Goal: Information Seeking & Learning: Compare options

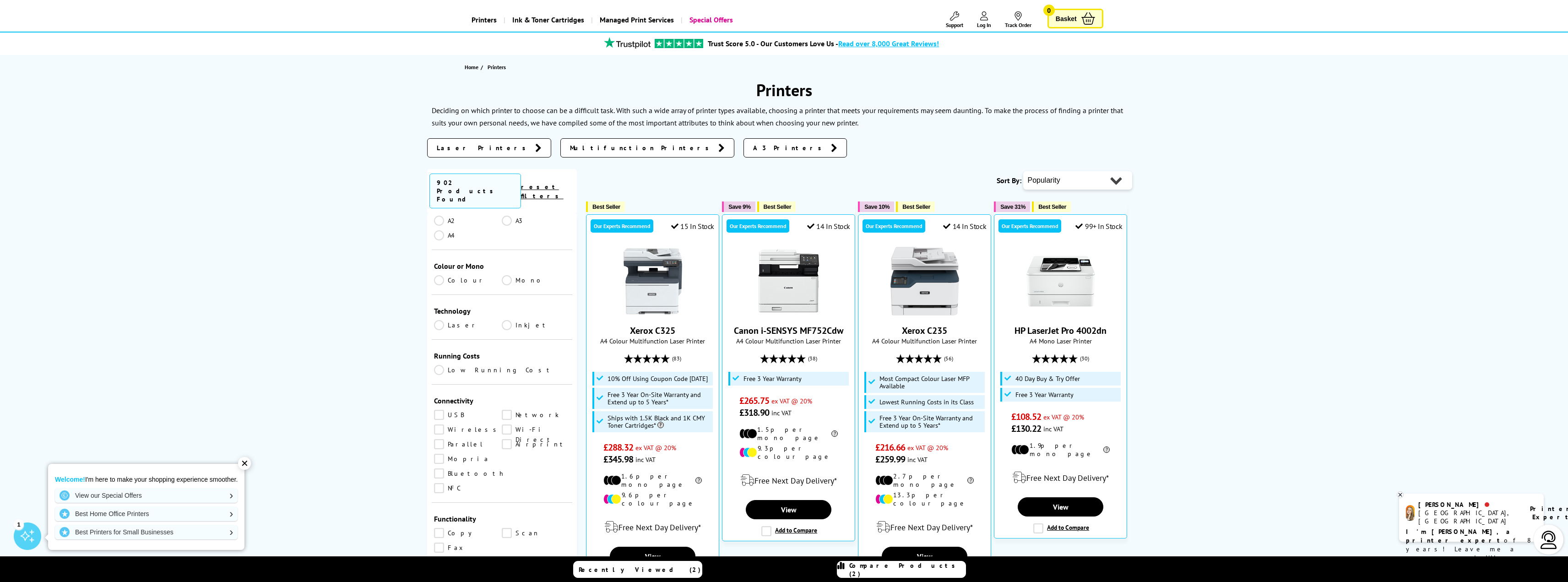
scroll to position [275, 0]
click at [439, 421] on link "Wireless" at bounding box center [468, 426] width 68 height 10
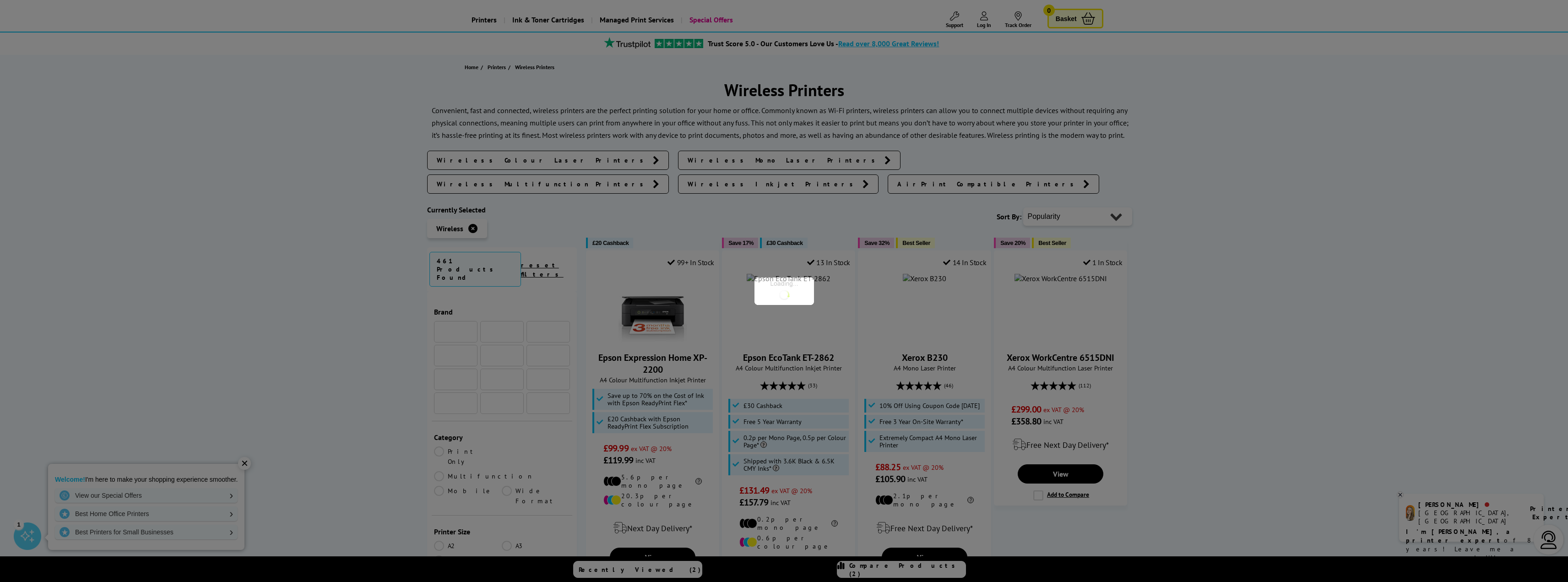
scroll to position [275, 0]
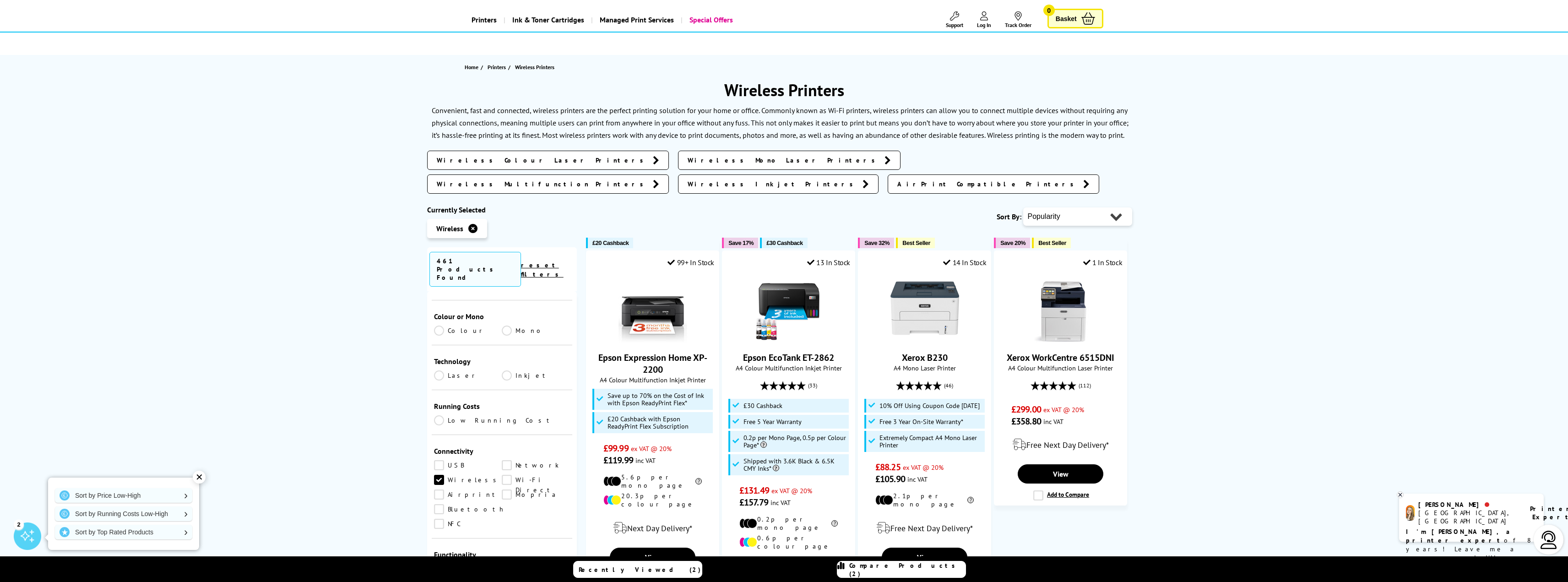
click at [1055, 208] on select "Popularity Rating Price - Low to High Price - High to Low Running Costs - Low t…" at bounding box center [1077, 217] width 109 height 18
select select "Price Ascending"
click at [1023, 208] on select "Popularity Rating Price - Low to High Price - High to Low Running Costs - Low t…" at bounding box center [1077, 217] width 109 height 18
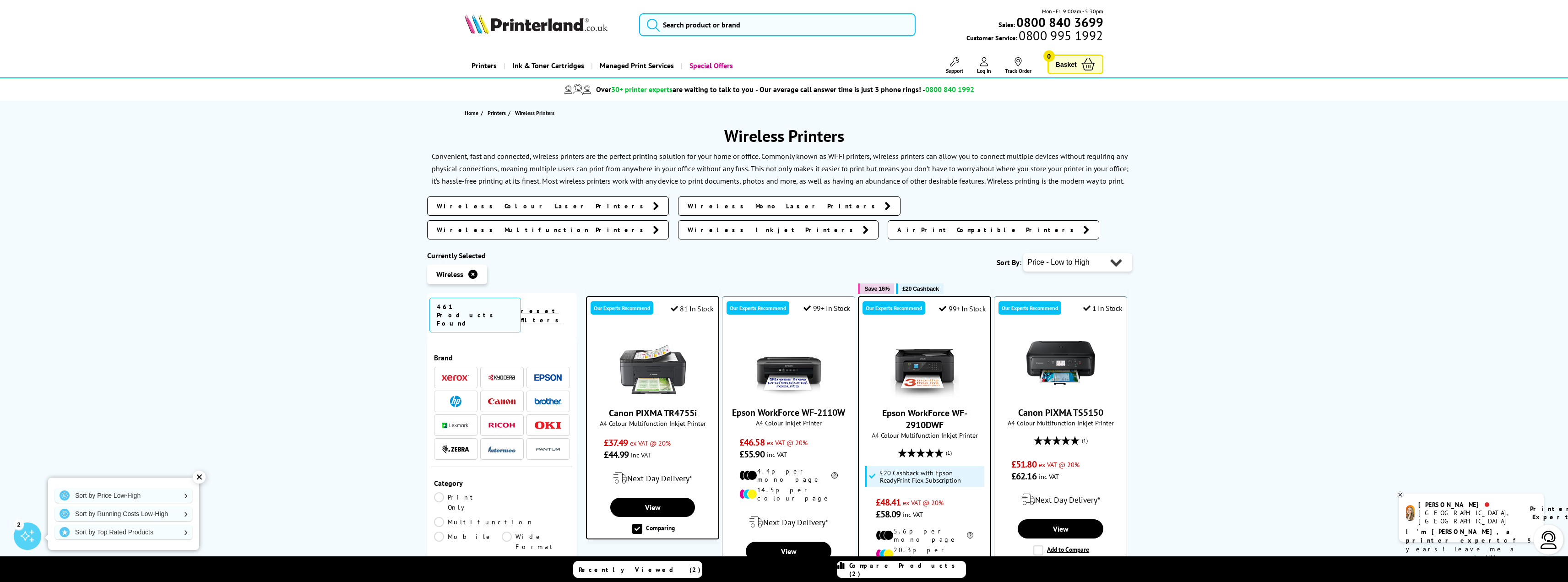
click at [1069, 253] on select "Popularity Rating Price - Low to High Price - High to Low Running Costs - Low t…" at bounding box center [1077, 262] width 109 height 18
select select "Running Costs"
click at [1023, 253] on select "Popularity Rating Price - Low to High Price - High to Low Running Costs - Low t…" at bounding box center [1077, 262] width 109 height 18
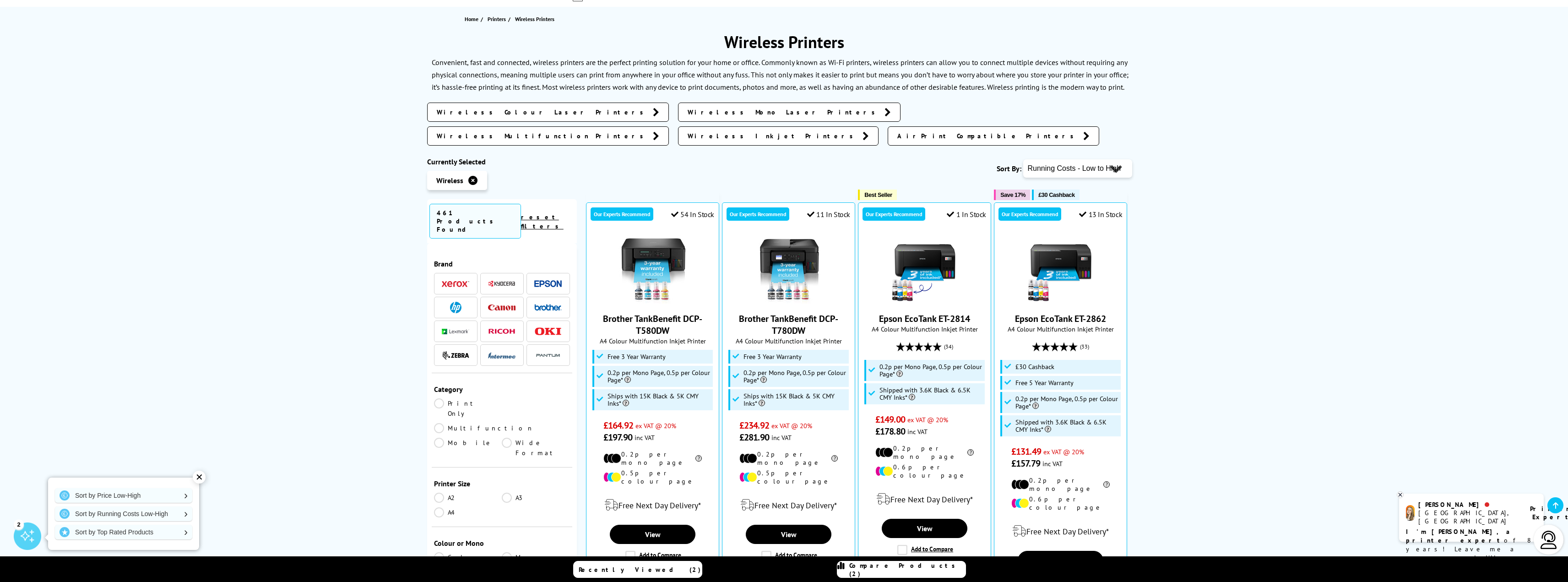
scroll to position [91, 0]
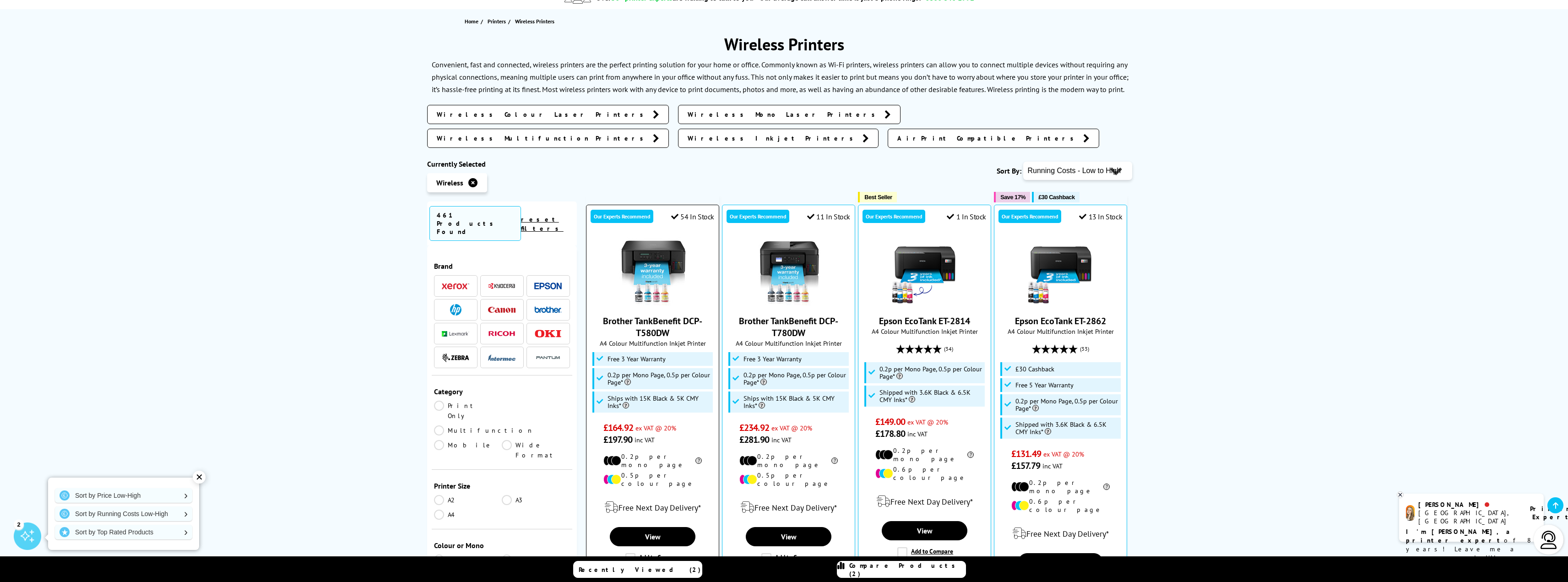
click at [658, 315] on link "Brother TankBenefit DCP-T580DW" at bounding box center [653, 326] width 99 height 24
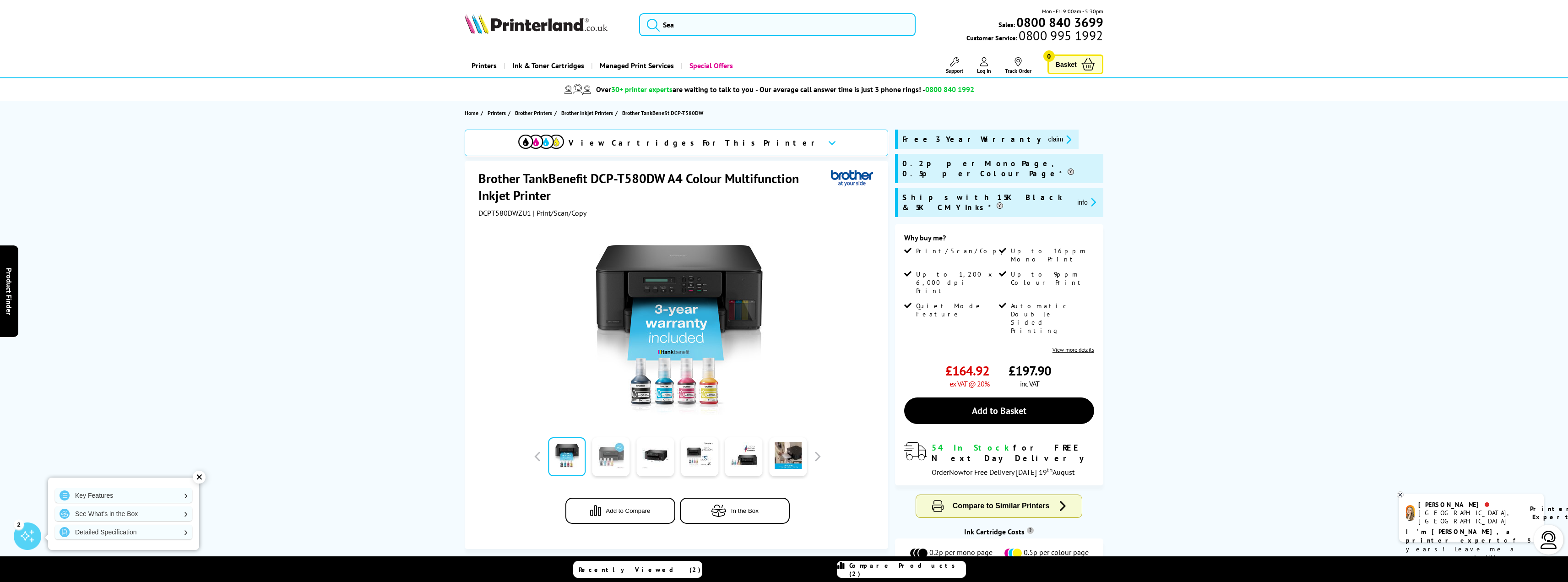
click at [612, 455] on link at bounding box center [611, 457] width 38 height 39
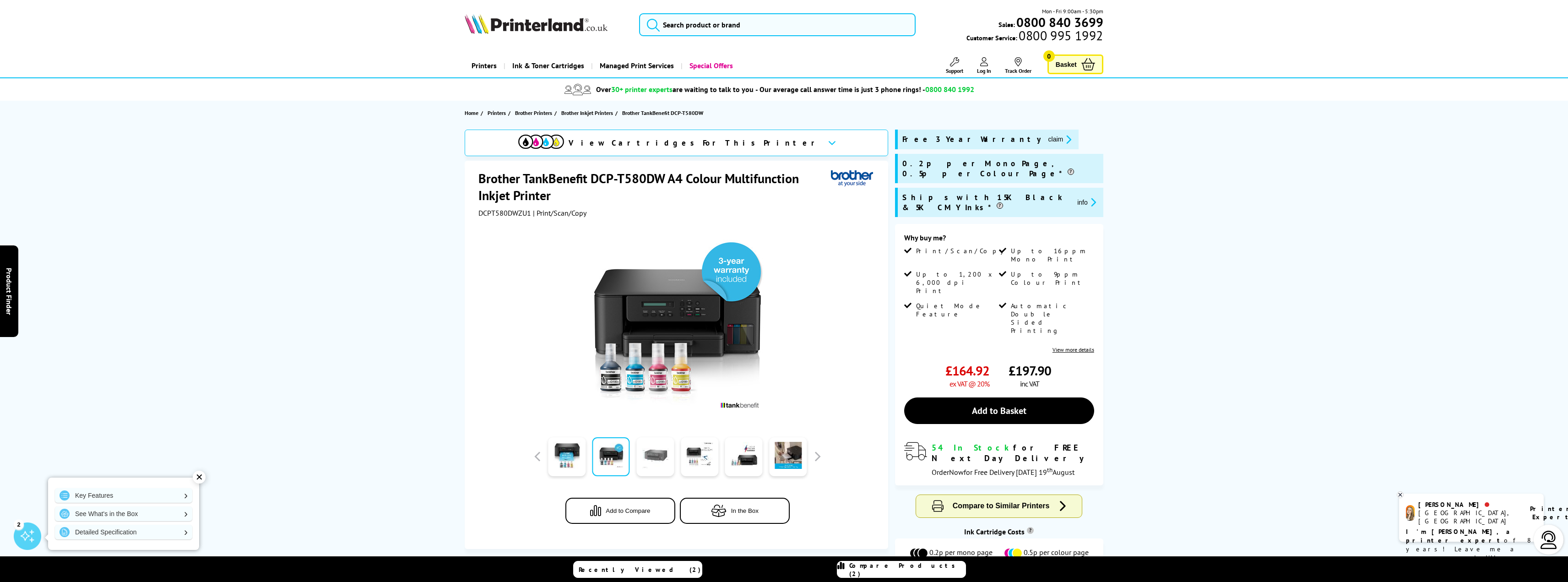
click at [642, 455] on link at bounding box center [656, 457] width 38 height 39
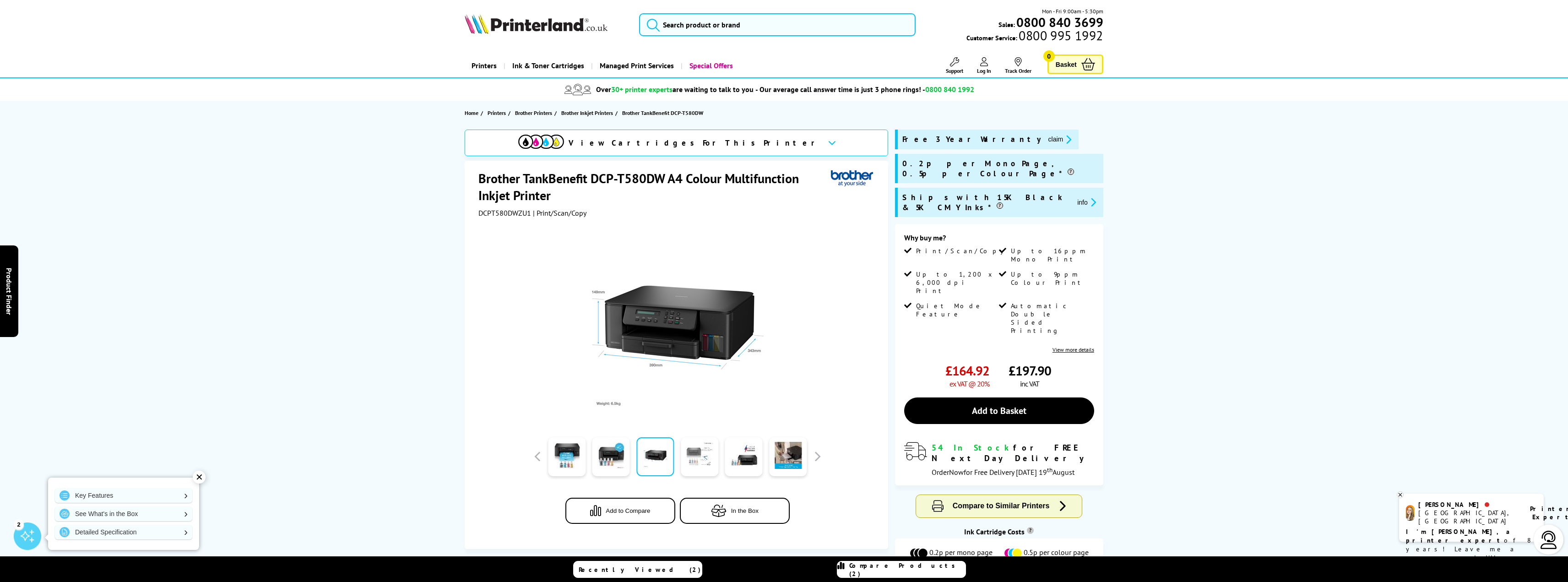
click at [706, 449] on link at bounding box center [699, 457] width 38 height 39
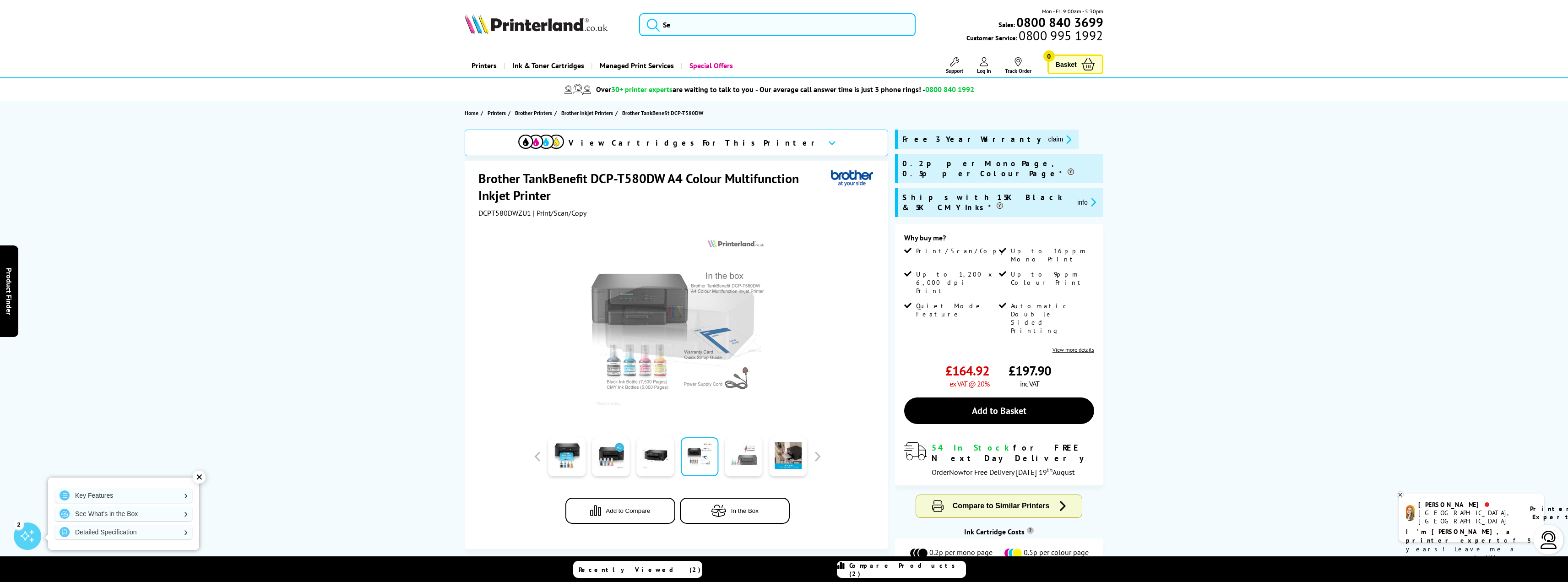
click at [733, 449] on link at bounding box center [744, 457] width 38 height 39
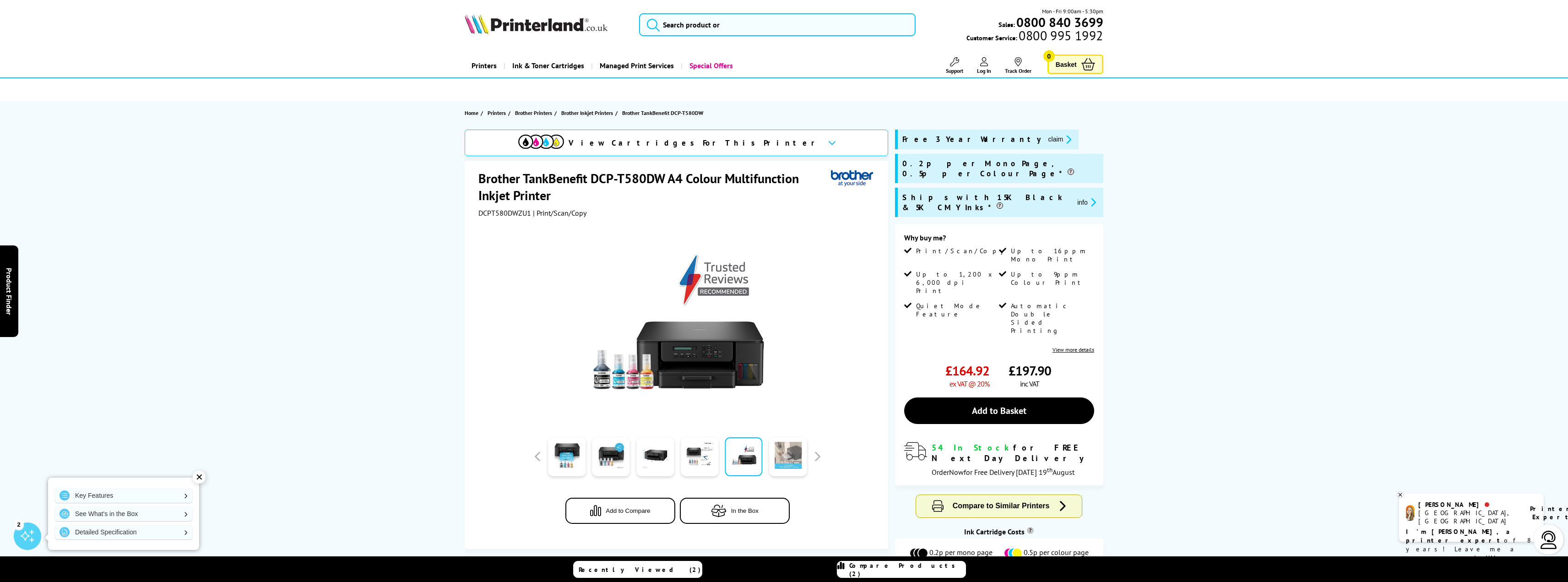
click at [788, 448] on link at bounding box center [788, 457] width 38 height 39
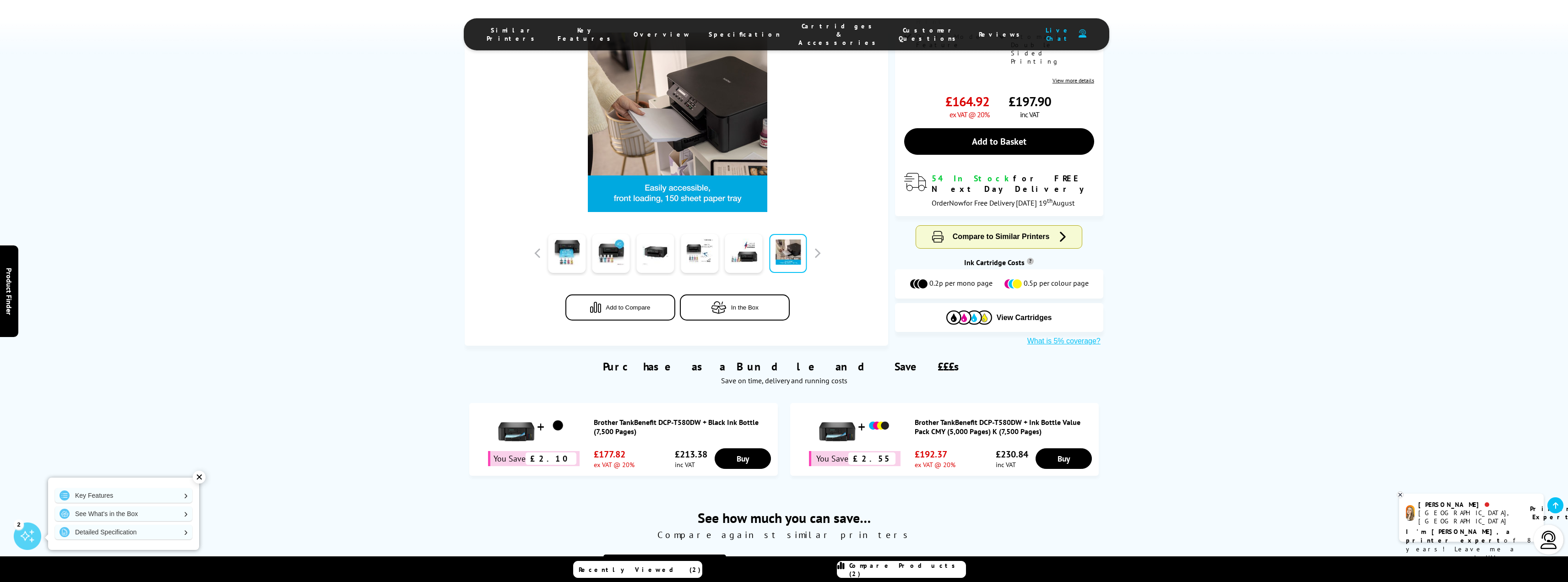
scroll to position [275, 0]
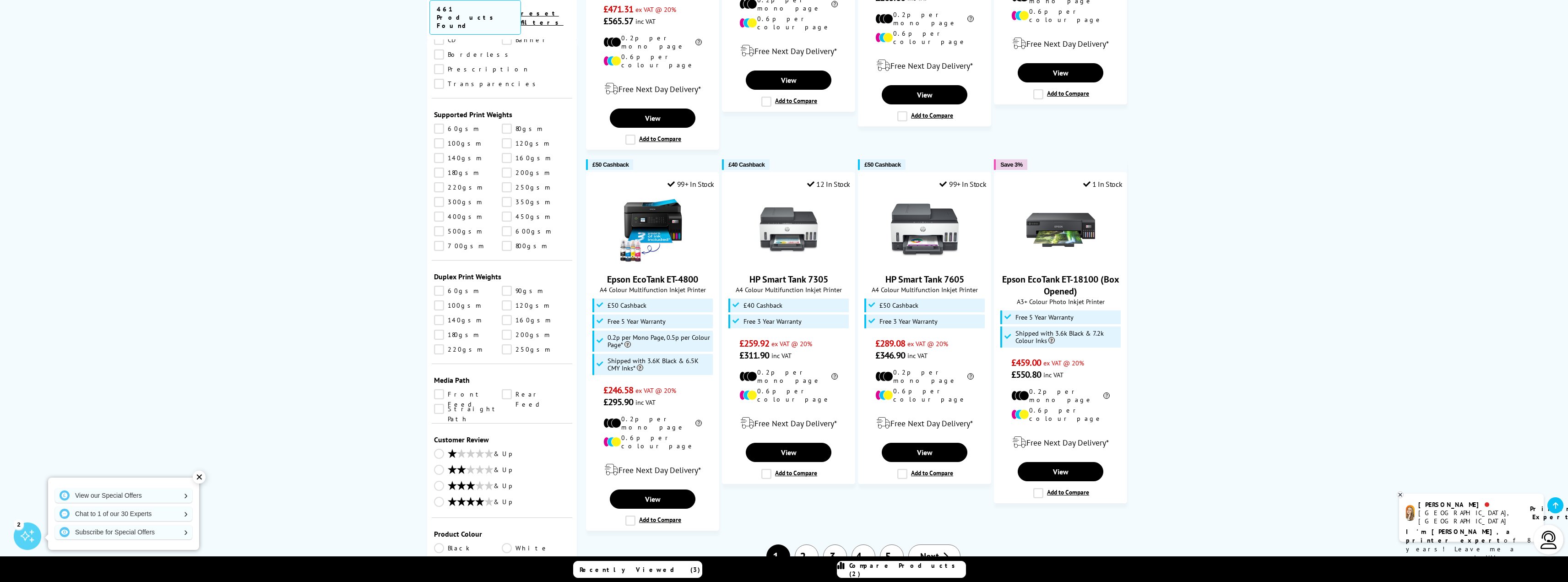
scroll to position [1132, 0]
select select "100"
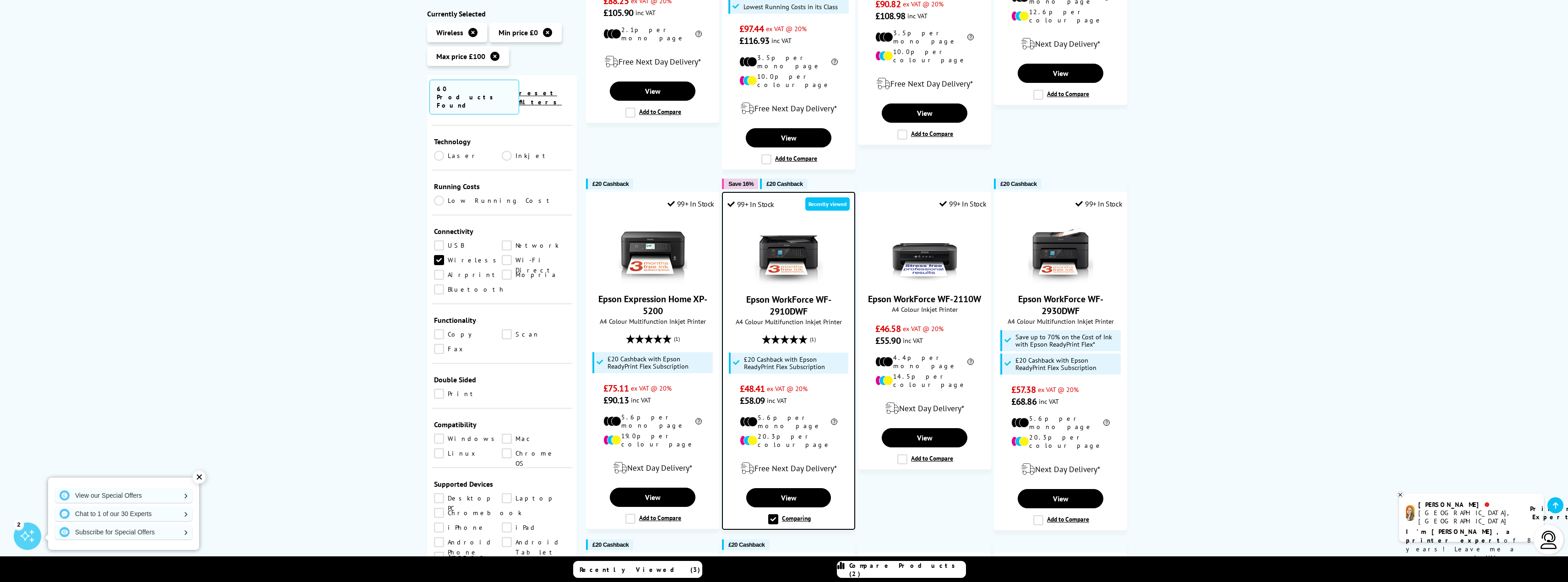
scroll to position [217, 0]
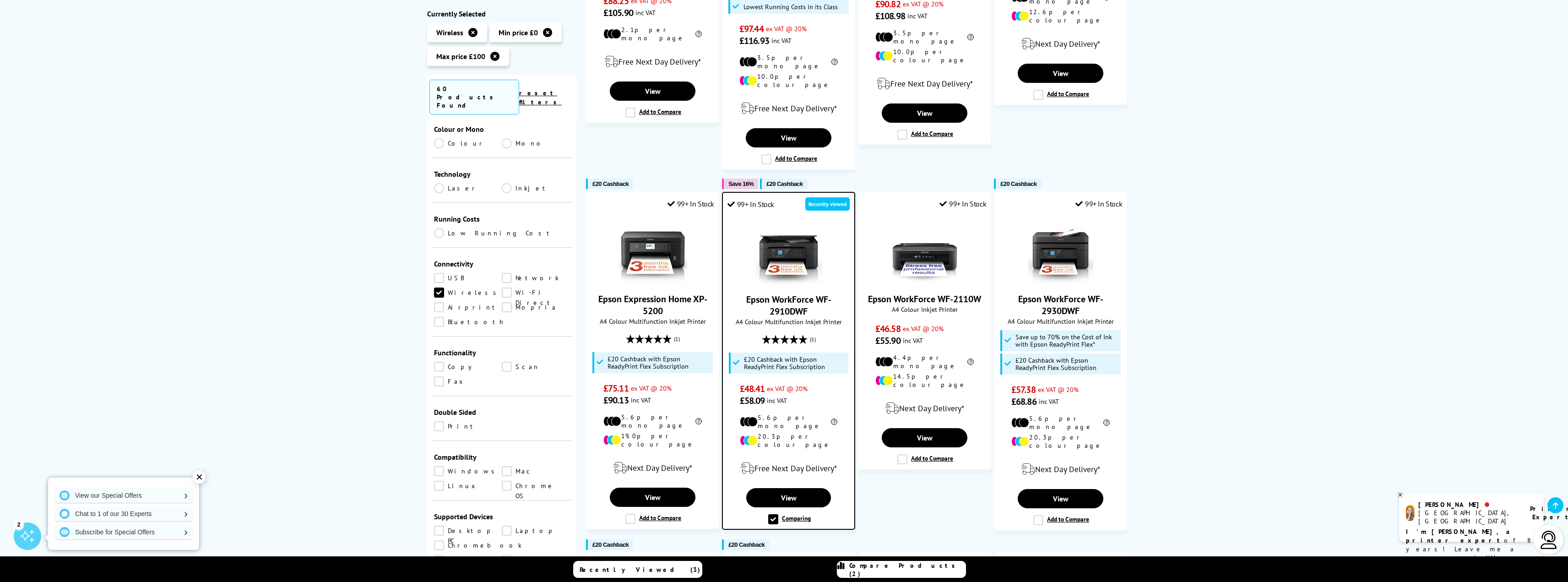
click at [510, 362] on link "Scan" at bounding box center [536, 366] width 68 height 10
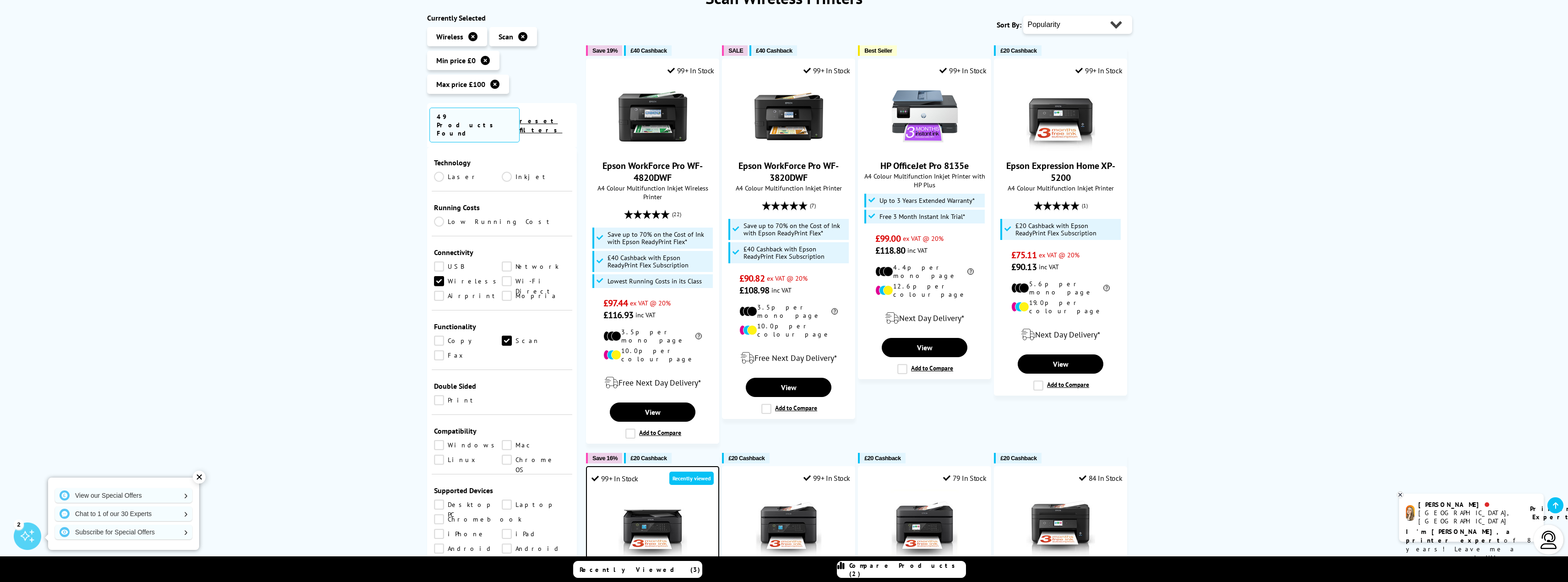
scroll to position [138, 0]
click at [1057, 173] on link "Epson Expression Home XP-5200" at bounding box center [1060, 172] width 109 height 24
